Goal: Task Accomplishment & Management: Complete application form

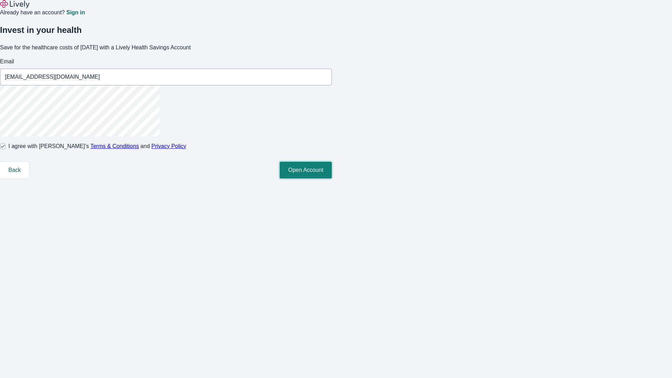
click at [332, 179] on button "Open Account" at bounding box center [306, 170] width 52 height 17
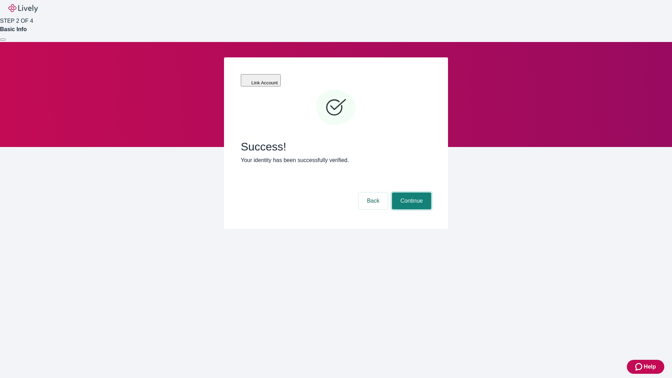
click at [411, 193] on button "Continue" at bounding box center [411, 201] width 39 height 17
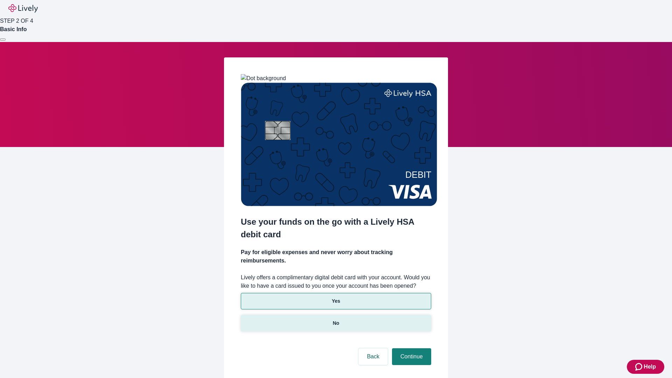
click at [336, 320] on p "No" at bounding box center [336, 323] width 7 height 7
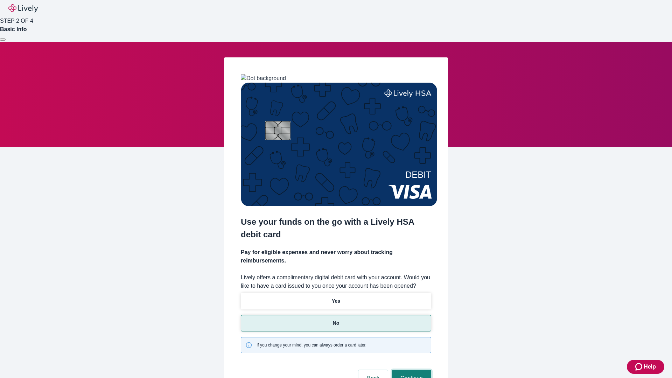
click at [411, 370] on button "Continue" at bounding box center [411, 378] width 39 height 17
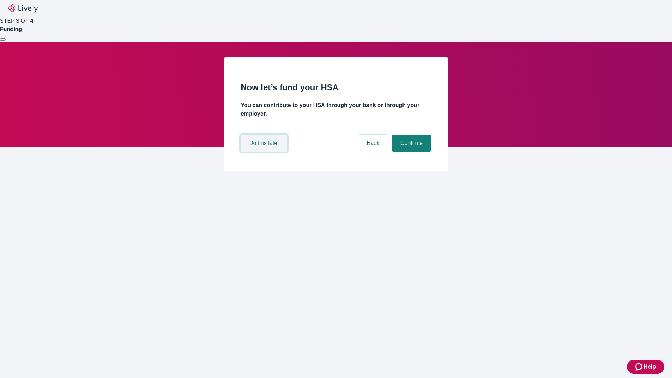
click at [265, 152] on button "Do this later" at bounding box center [264, 143] width 47 height 17
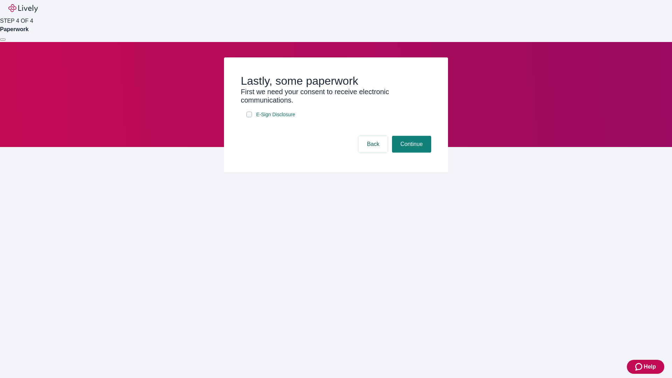
click at [249, 117] on input "E-Sign Disclosure" at bounding box center [249, 115] width 6 height 6
checkbox input "true"
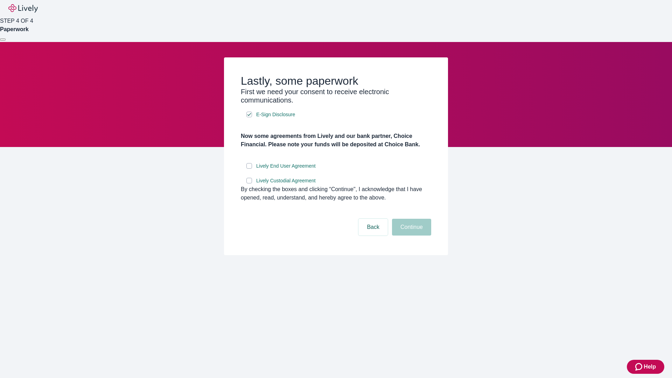
click at [249, 169] on input "Lively End User Agreement" at bounding box center [249, 166] width 6 height 6
checkbox input "true"
click at [249, 183] on input "Lively Custodial Agreement" at bounding box center [249, 181] width 6 height 6
checkbox input "true"
click at [411, 236] on button "Continue" at bounding box center [411, 227] width 39 height 17
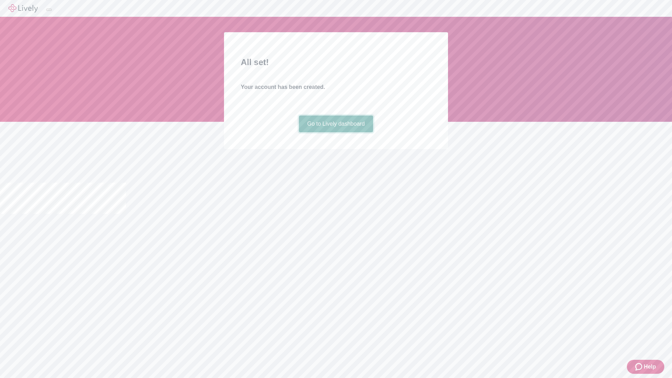
click at [336, 132] on link "Go to Lively dashboard" at bounding box center [336, 124] width 75 height 17
